Goal: Use online tool/utility

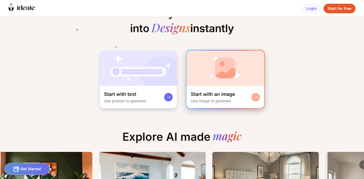
click at [255, 96] on rect at bounding box center [256, 97] width 4 height 4
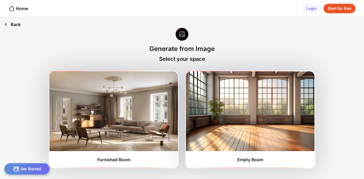
click at [18, 24] on div "Back" at bounding box center [12, 24] width 25 height 15
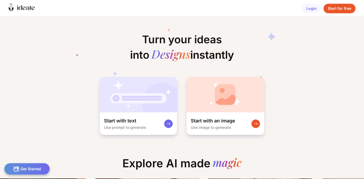
click at [27, 7] on icon at bounding box center [27, 7] width 3 height 3
